Goal: Task Accomplishment & Management: Use online tool/utility

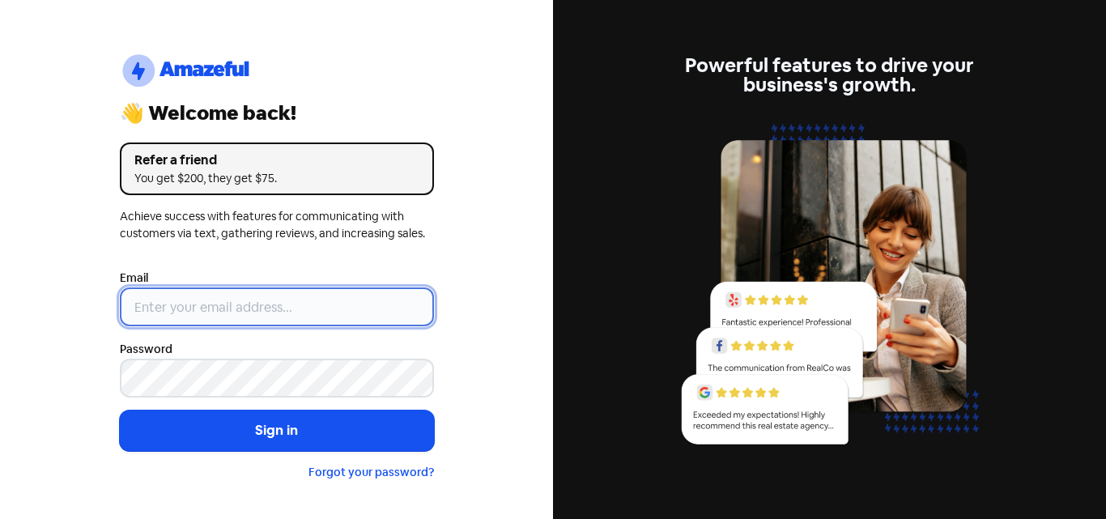
drag, startPoint x: 256, startPoint y: 305, endPoint x: 246, endPoint y: 310, distance: 10.9
click at [254, 308] on input "email" at bounding box center [277, 306] width 314 height 39
type input "info@cosmeticsnow.com"
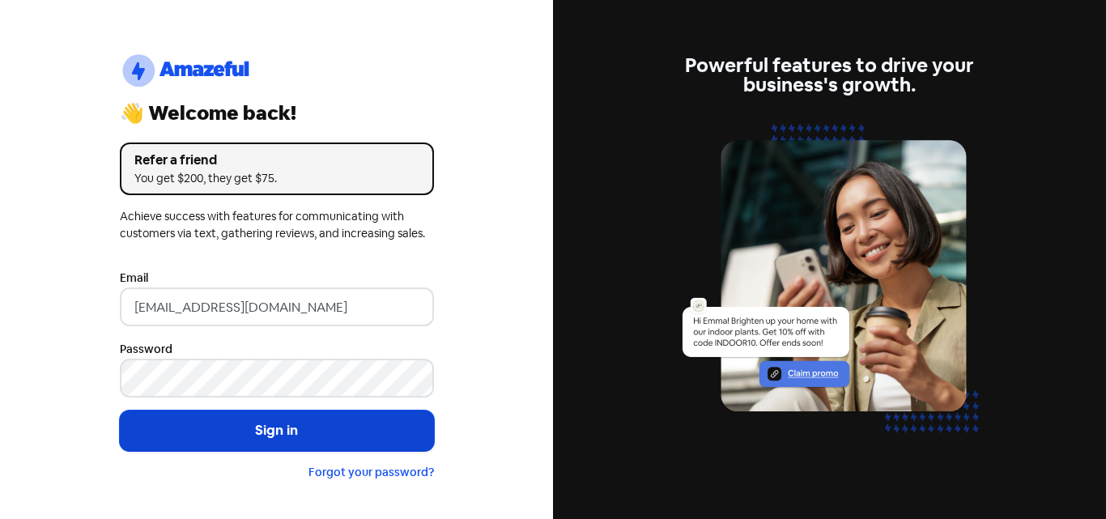
click at [283, 424] on button "Sign in" at bounding box center [277, 431] width 314 height 40
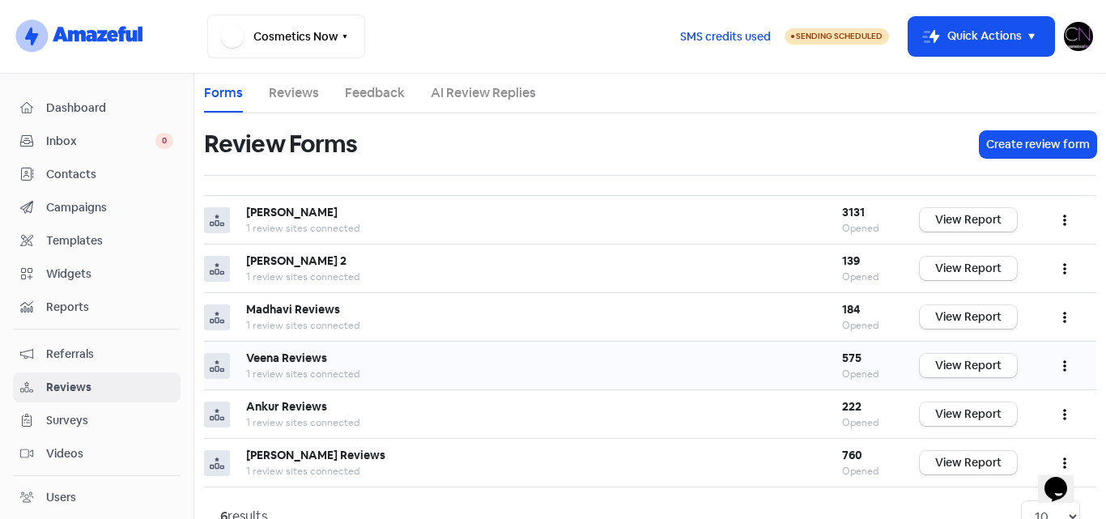
click at [952, 368] on link "View Report" at bounding box center [968, 365] width 97 height 23
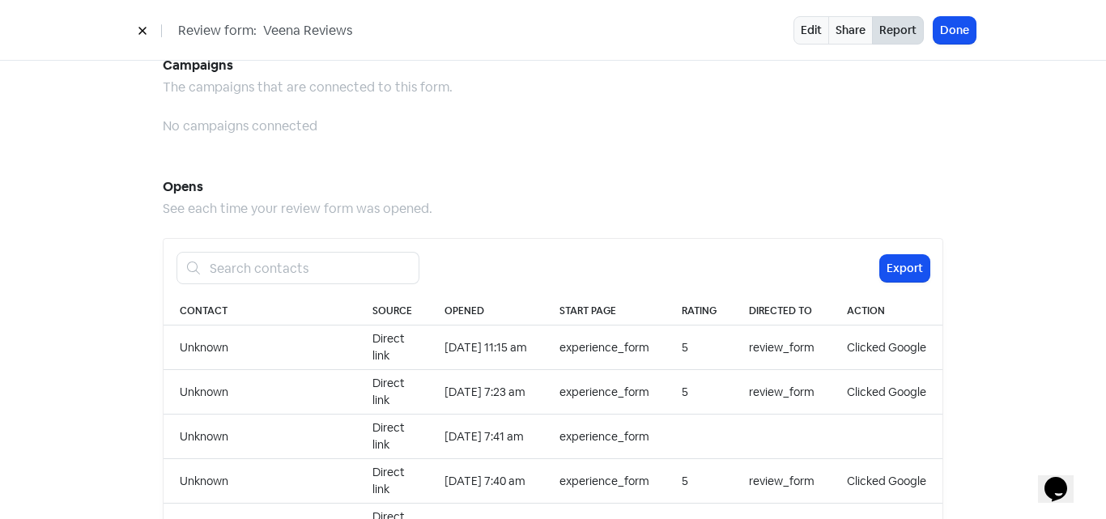
scroll to position [1539, 0]
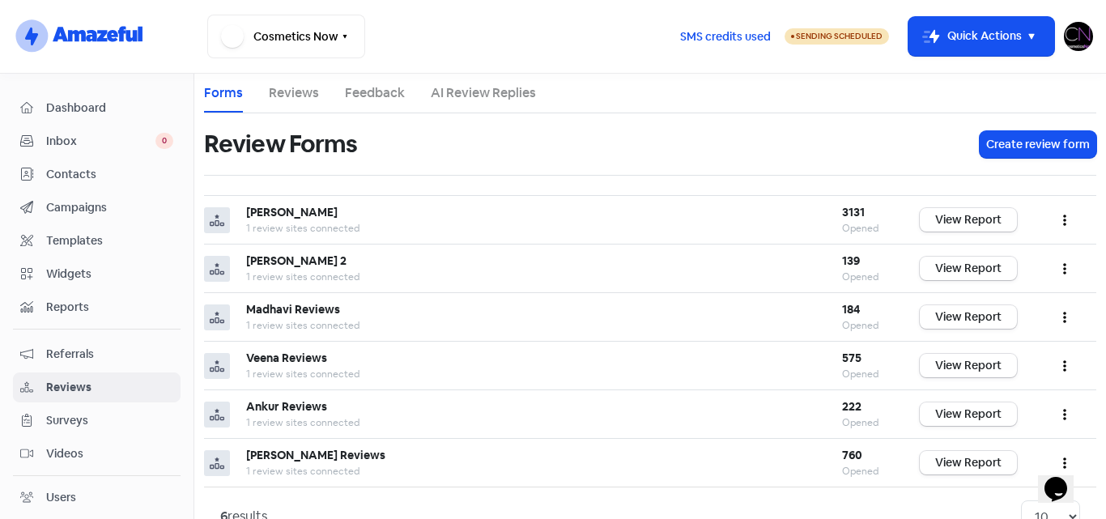
click at [1087, 38] on img at bounding box center [1078, 36] width 29 height 29
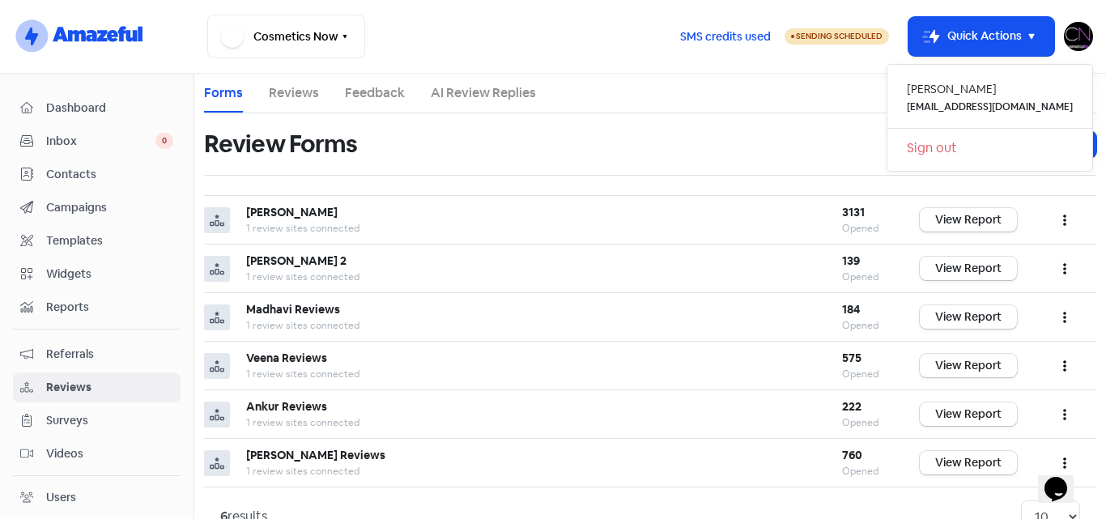
click at [978, 143] on link "Sign out" at bounding box center [989, 148] width 205 height 26
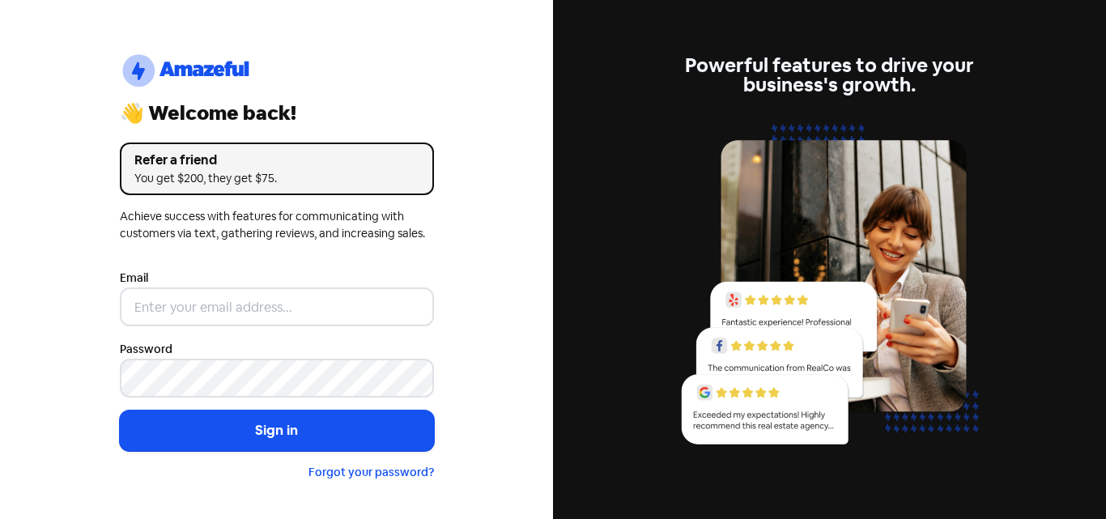
type input "[EMAIL_ADDRESS][DOMAIN_NAME]"
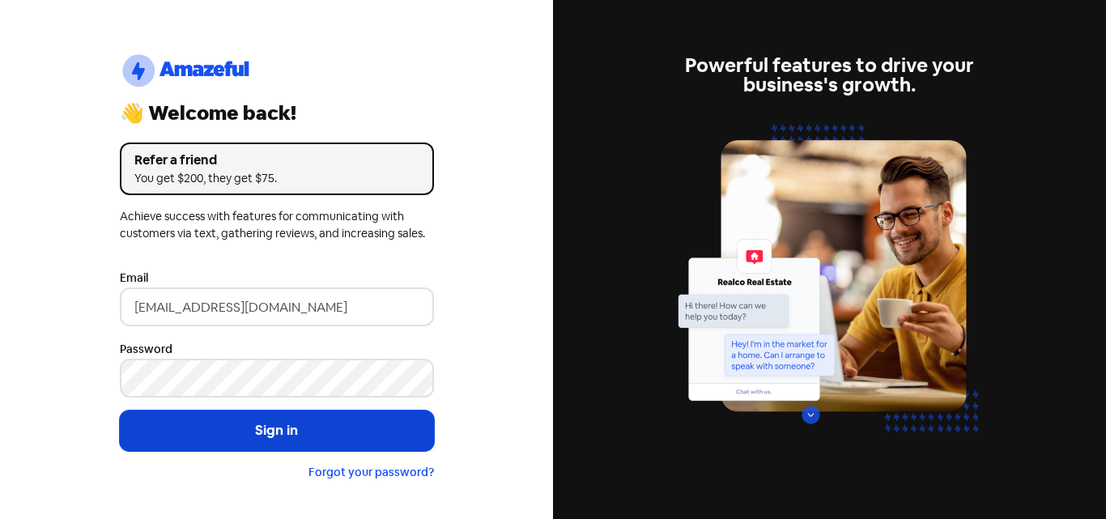
click at [296, 439] on button "Sign in" at bounding box center [277, 431] width 314 height 40
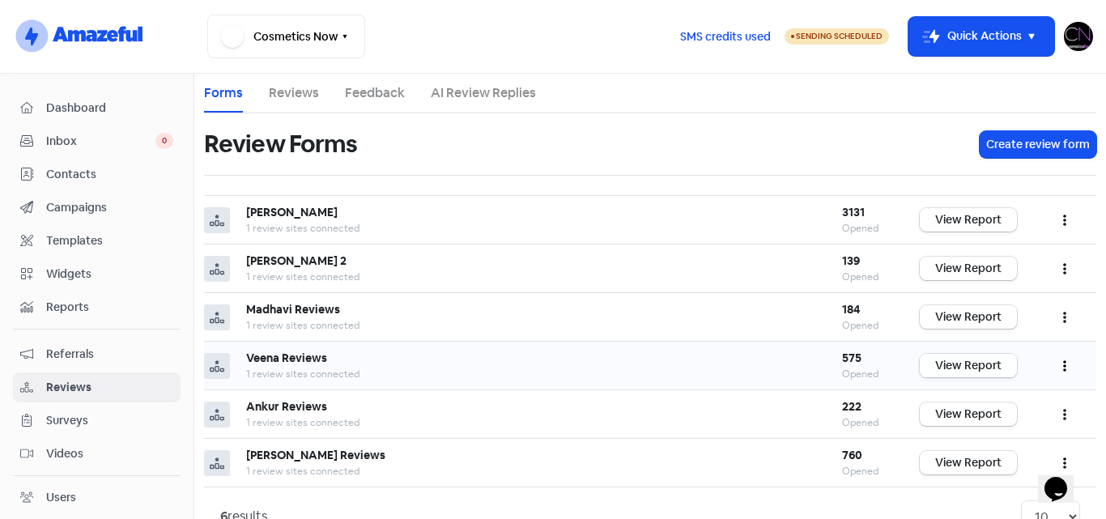
click at [955, 368] on link "View Report" at bounding box center [968, 365] width 97 height 23
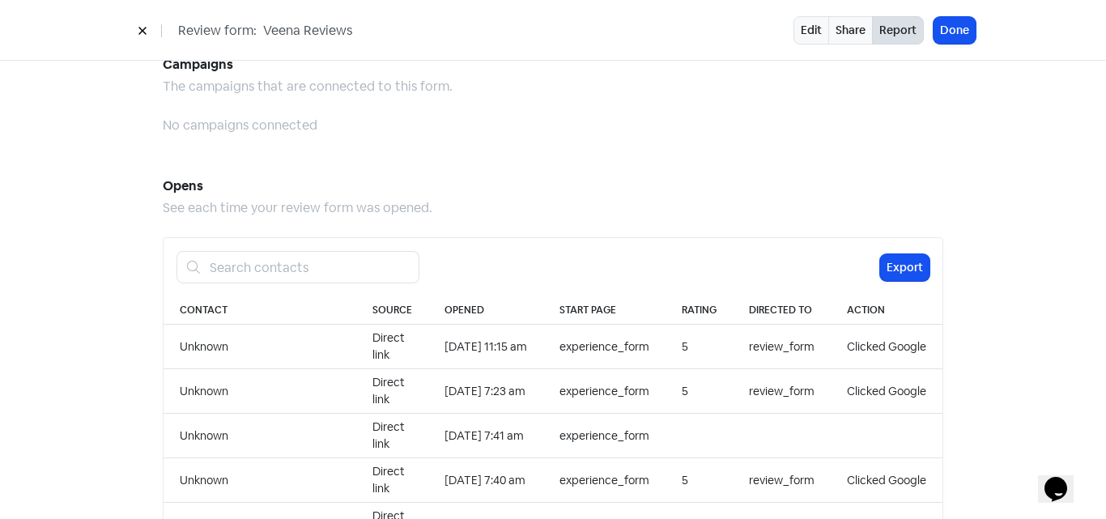
scroll to position [1539, 0]
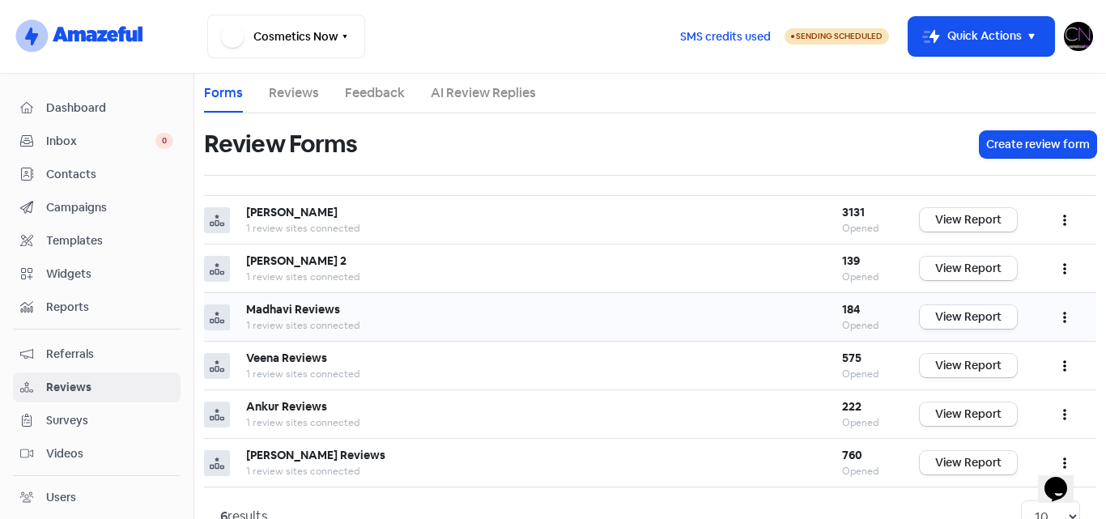
click at [968, 324] on link "View Report" at bounding box center [968, 316] width 97 height 23
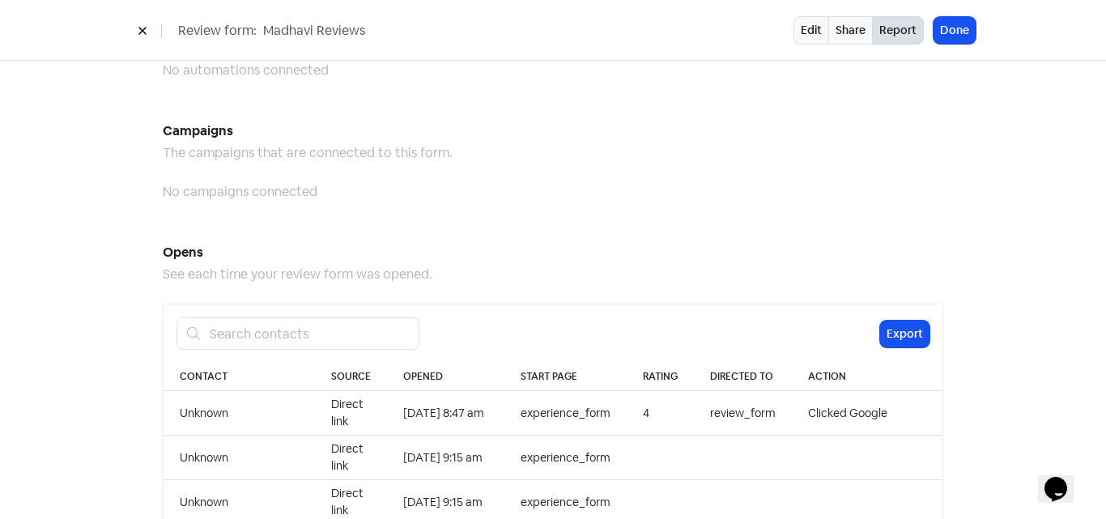
scroll to position [1539, 0]
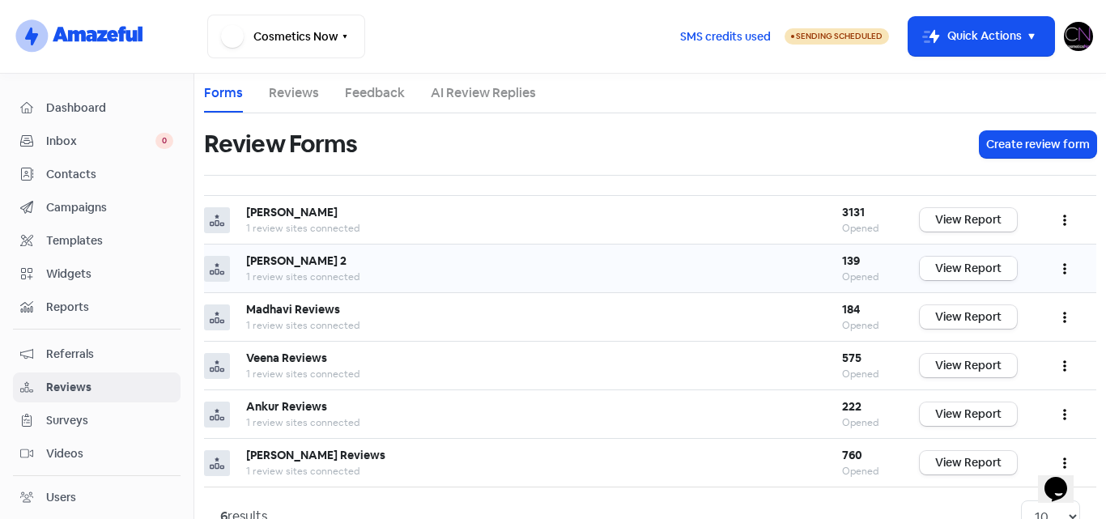
click at [945, 267] on link "View Report" at bounding box center [968, 268] width 97 height 23
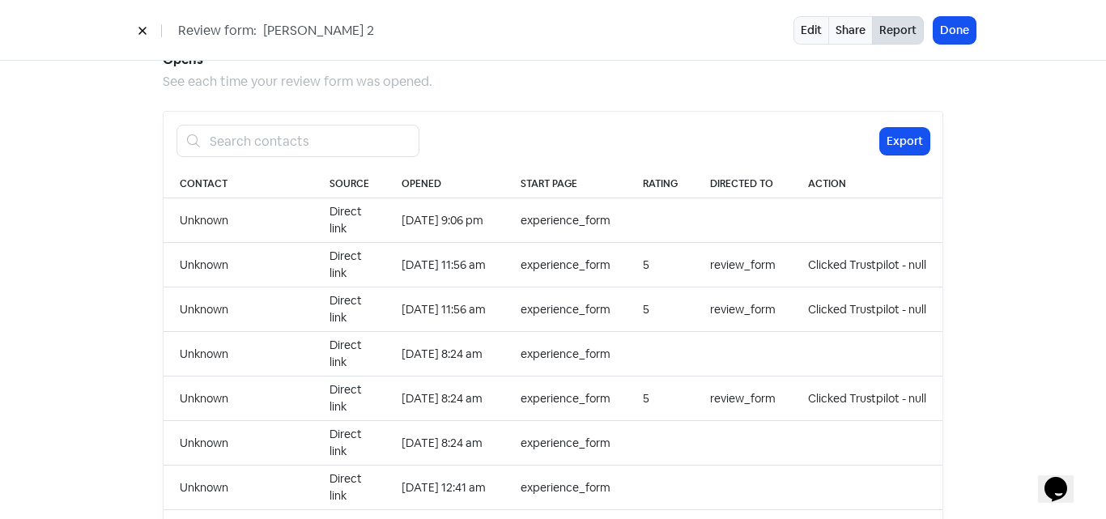
scroll to position [1539, 0]
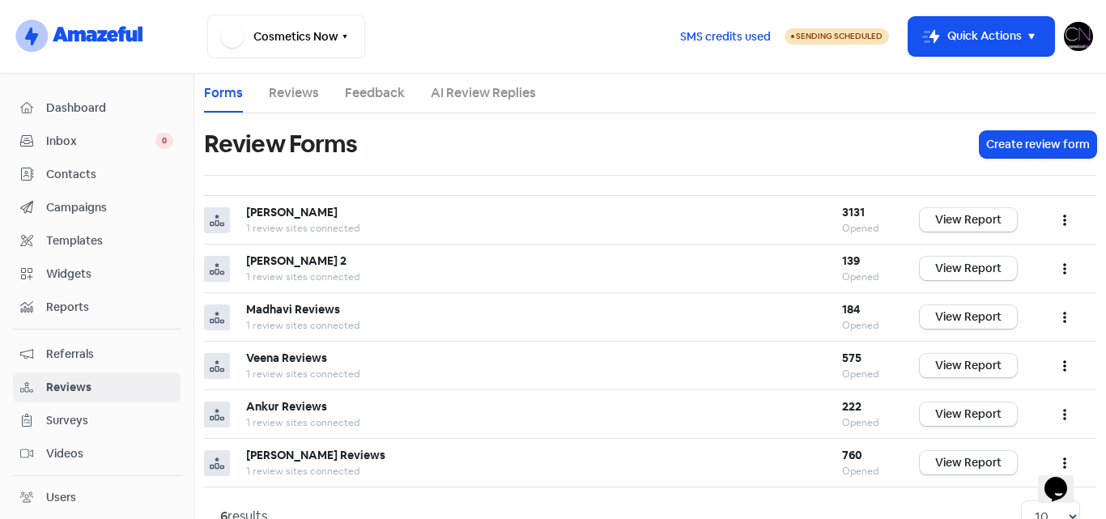
click at [1079, 37] on img at bounding box center [1078, 36] width 29 height 29
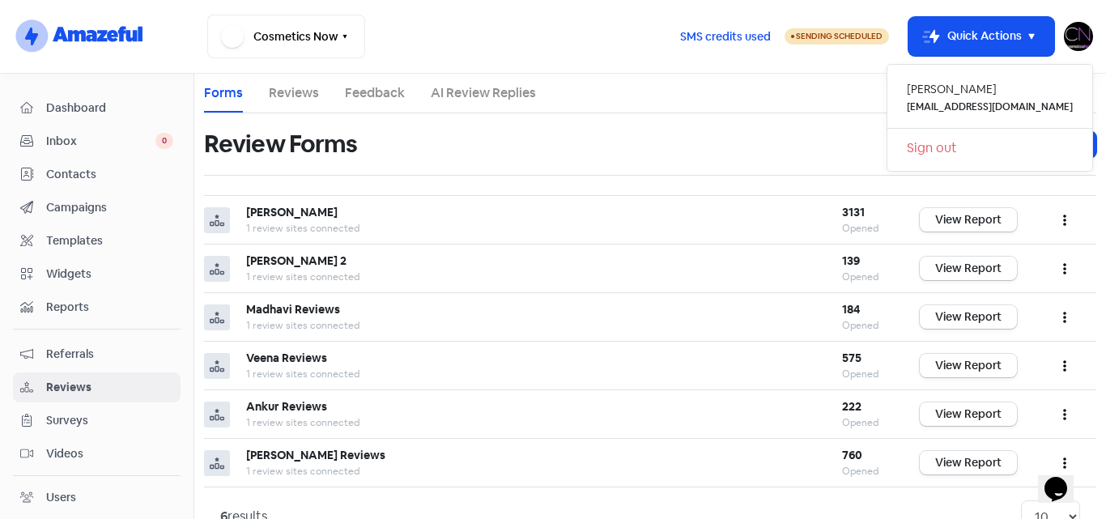
click at [972, 147] on link "Sign out" at bounding box center [989, 148] width 205 height 26
